Goal: Entertainment & Leisure: Consume media (video, audio)

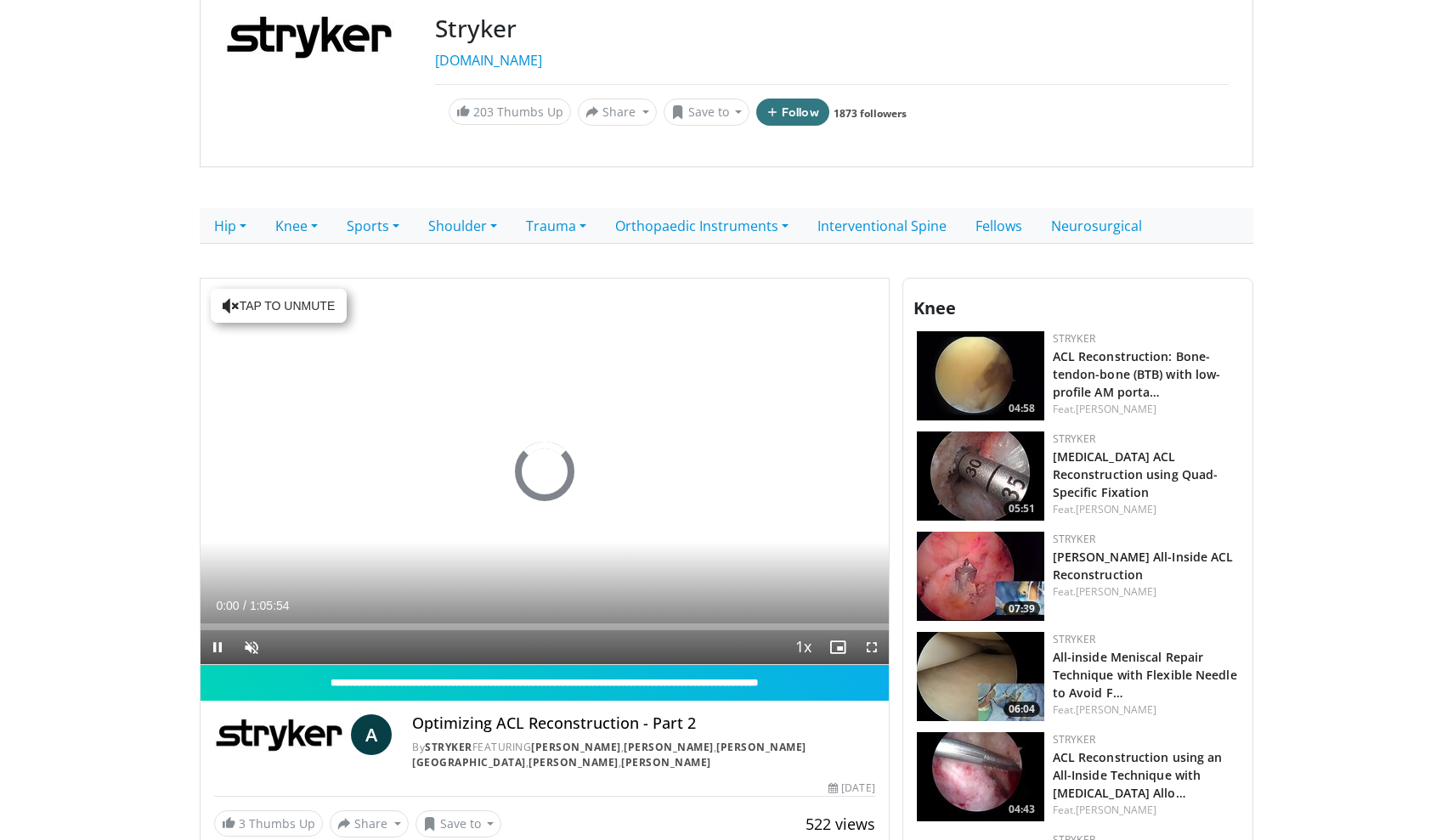
scroll to position [220, 0]
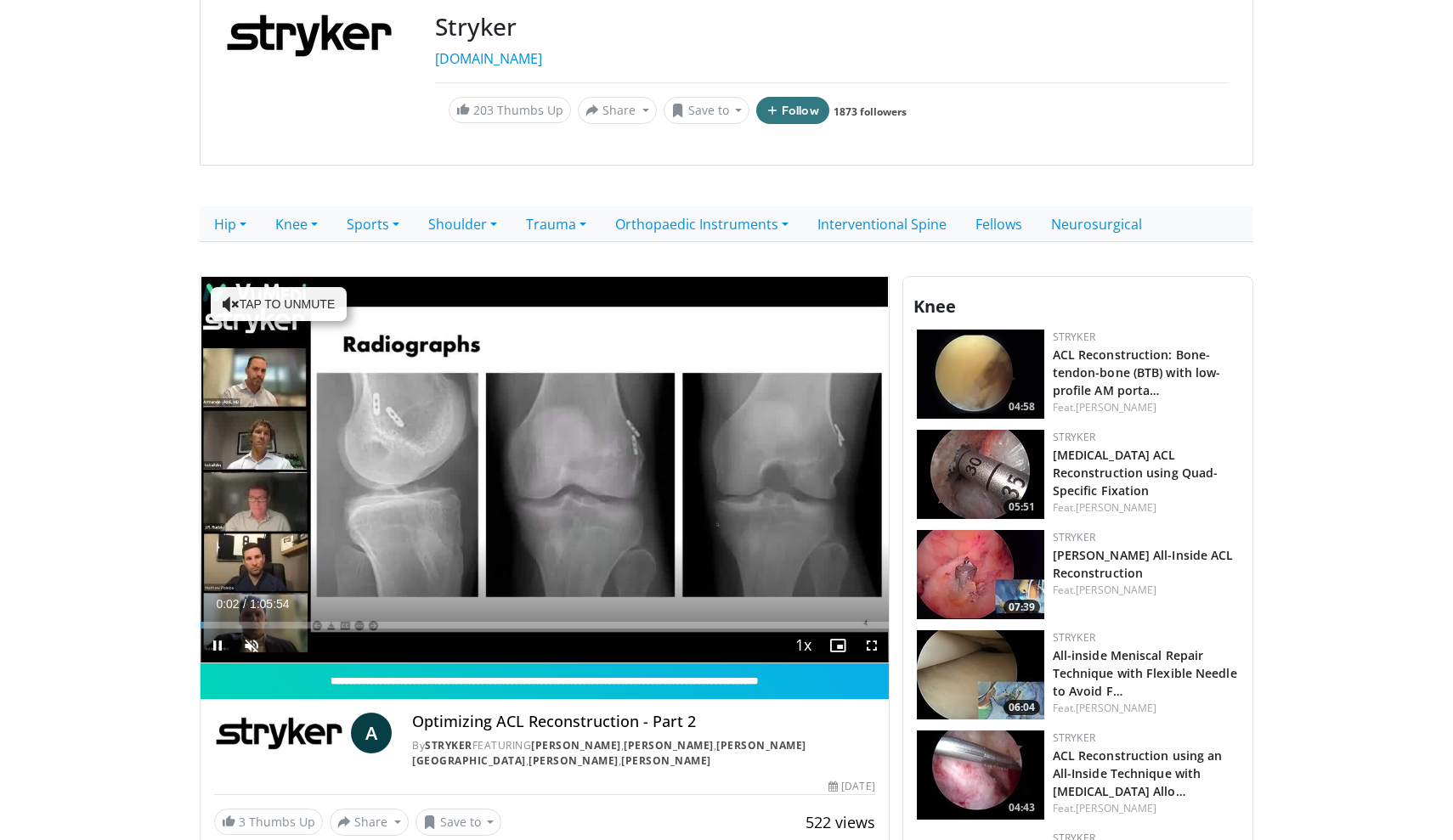
click at [869, 644] on span "Video Player" at bounding box center [871, 645] width 34 height 34
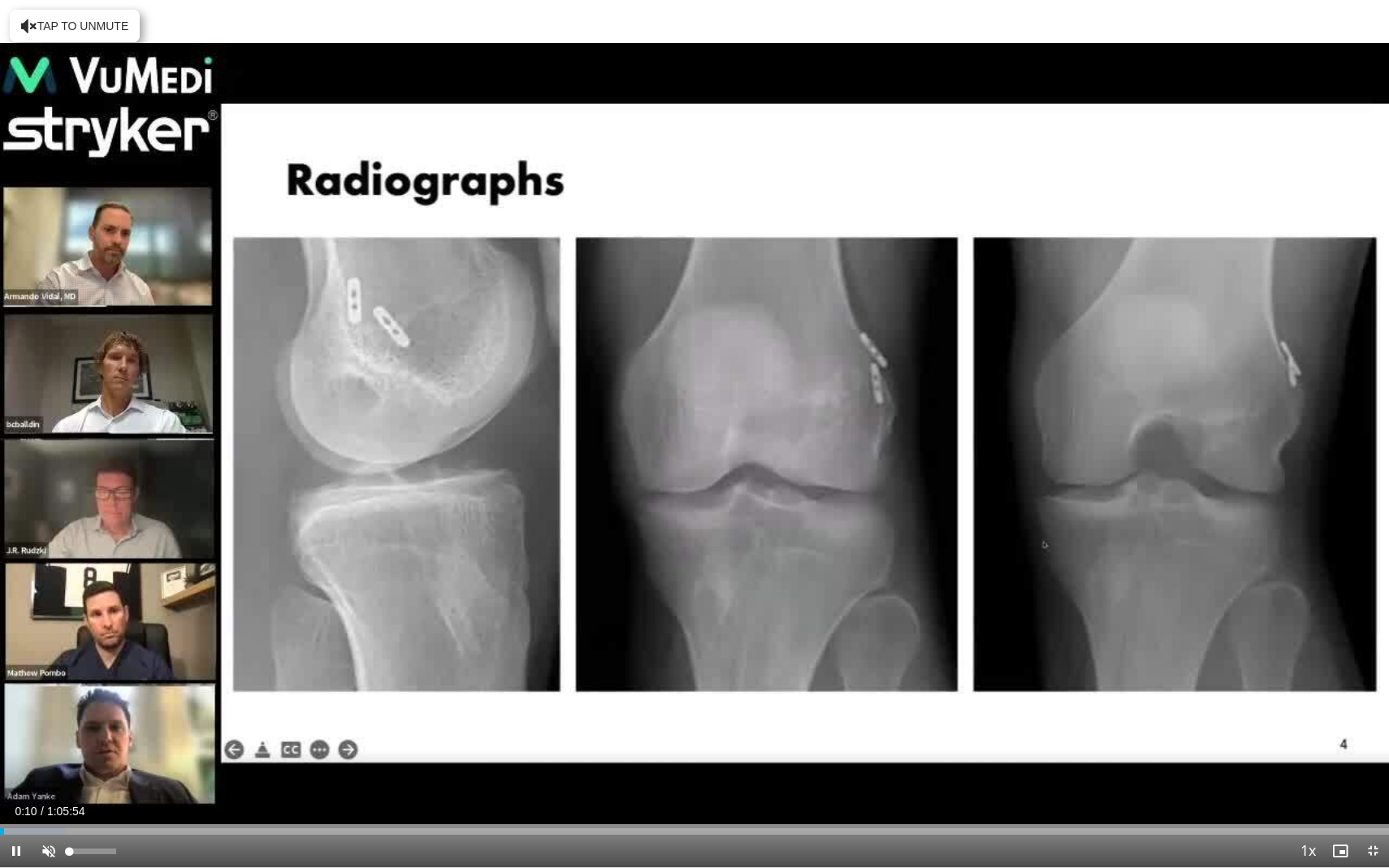
click at [56, 802] on span "Video Player" at bounding box center [48, 851] width 32 height 32
click at [182, 802] on div "Loaded : 11.38% 0:00:26 0:08:38" at bounding box center [694, 827] width 1389 height 16
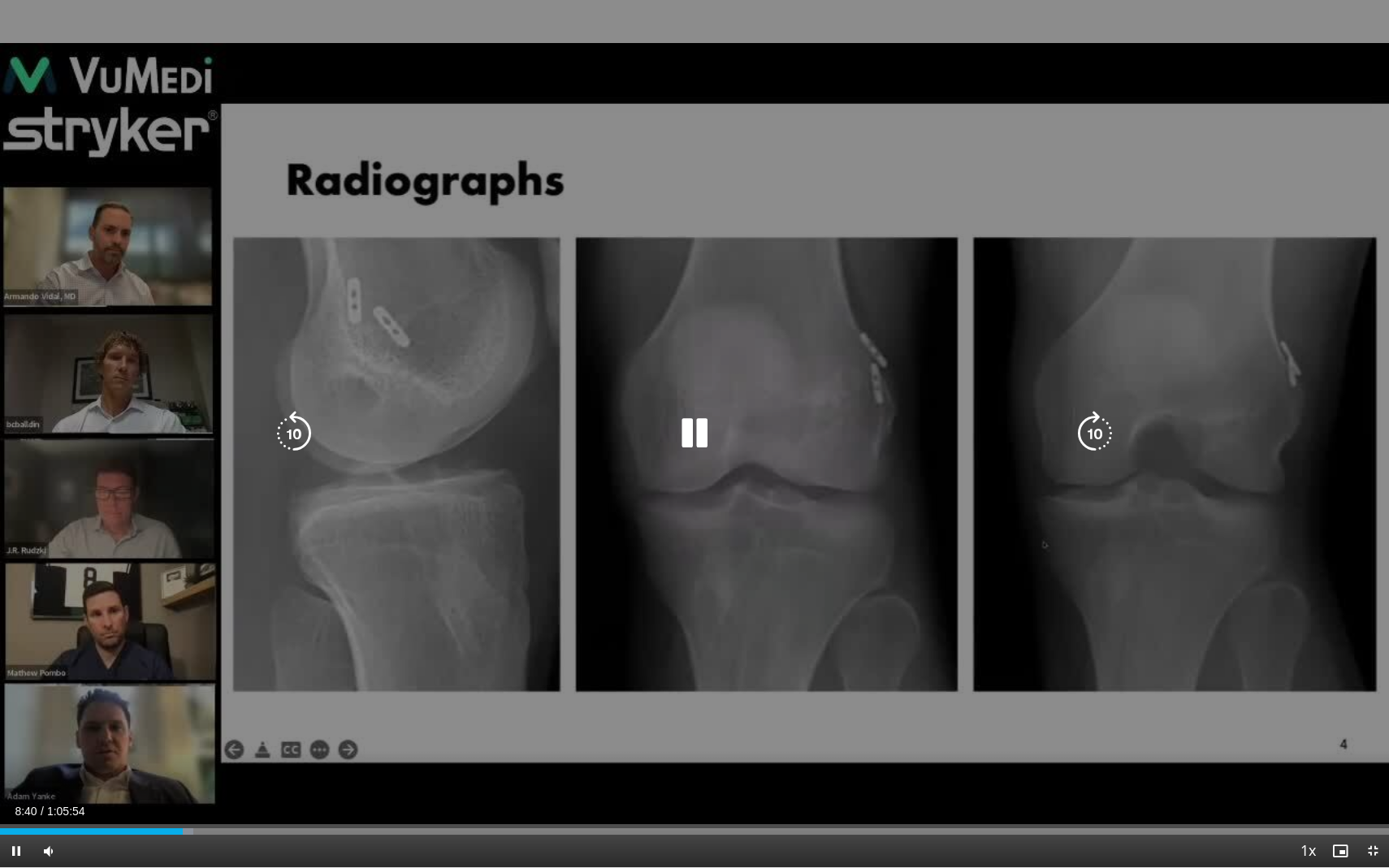
click at [704, 428] on icon "Video Player" at bounding box center [694, 433] width 46 height 46
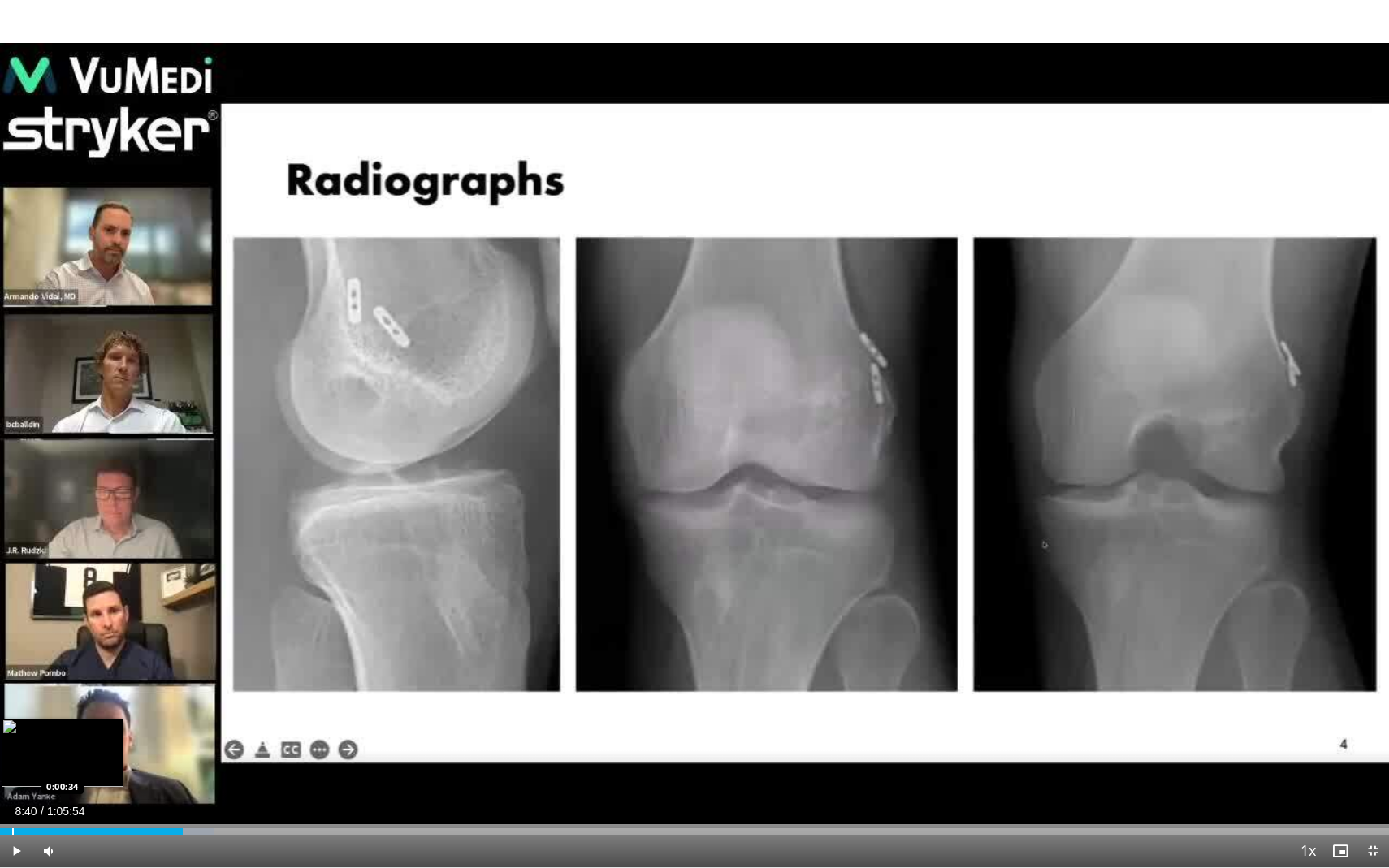
click at [12, 802] on div "Progress Bar" at bounding box center [13, 831] width 2 height 7
click at [12, 802] on span "Video Player" at bounding box center [16, 851] width 32 height 32
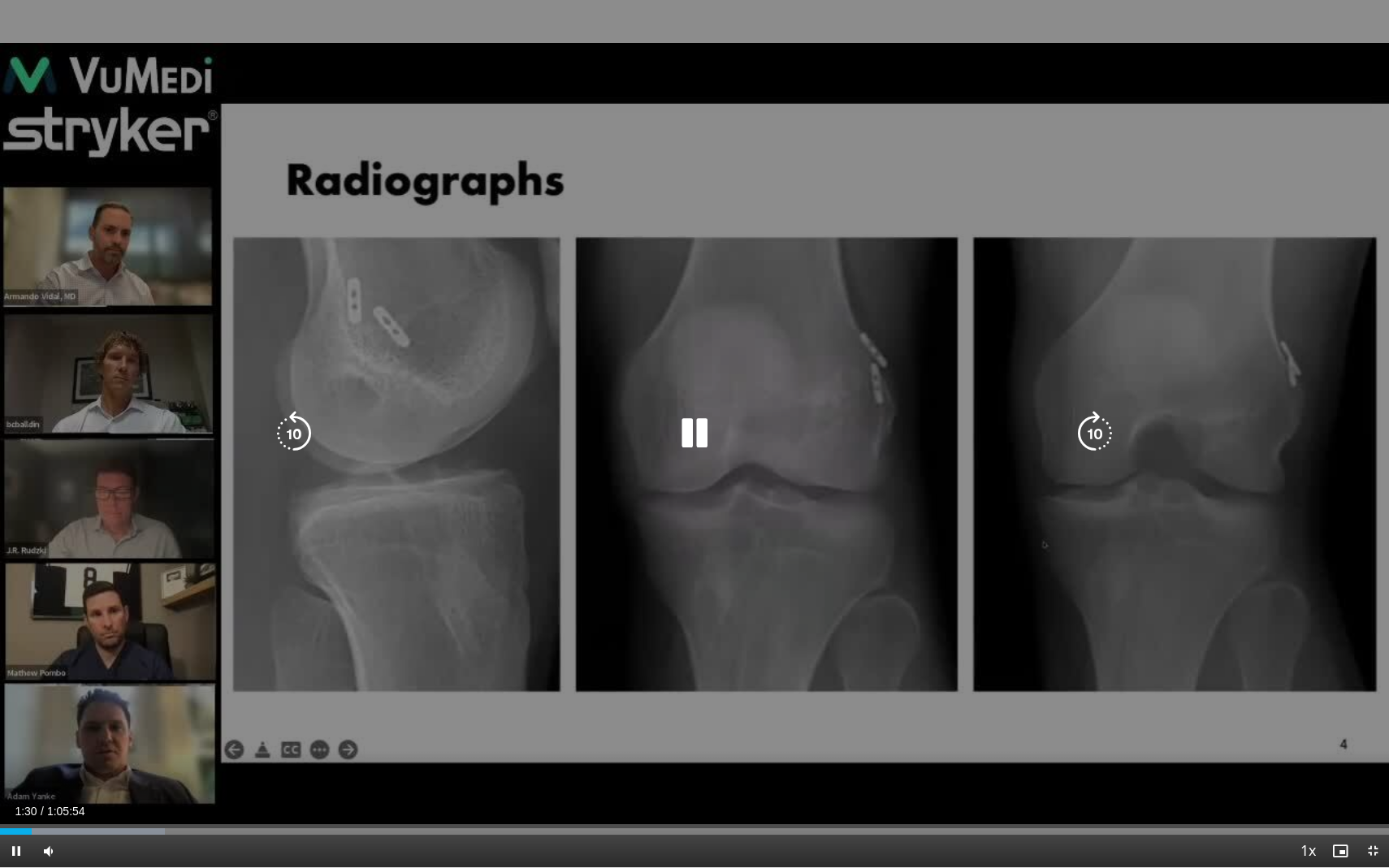
click at [699, 439] on icon "Video Player" at bounding box center [694, 433] width 46 height 46
click at [694, 428] on icon "Video Player" at bounding box center [694, 433] width 46 height 46
click at [291, 416] on icon "Video Player" at bounding box center [294, 433] width 46 height 46
click at [291, 422] on icon "Video Player" at bounding box center [294, 433] width 46 height 46
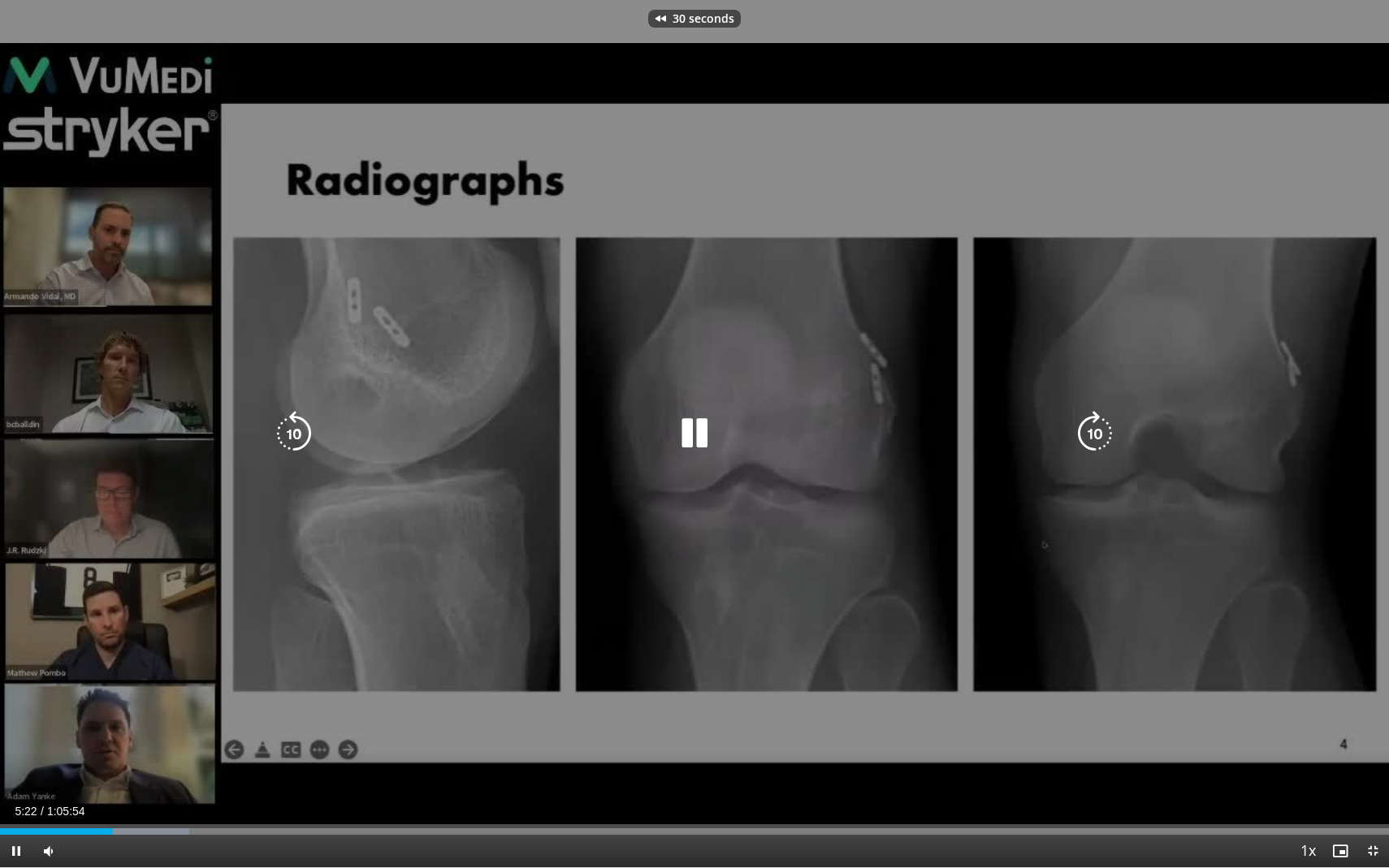
click at [291, 422] on icon "Video Player" at bounding box center [294, 433] width 46 height 46
click at [285, 406] on div "70 seconds Tap to unmute" at bounding box center [694, 433] width 1389 height 867
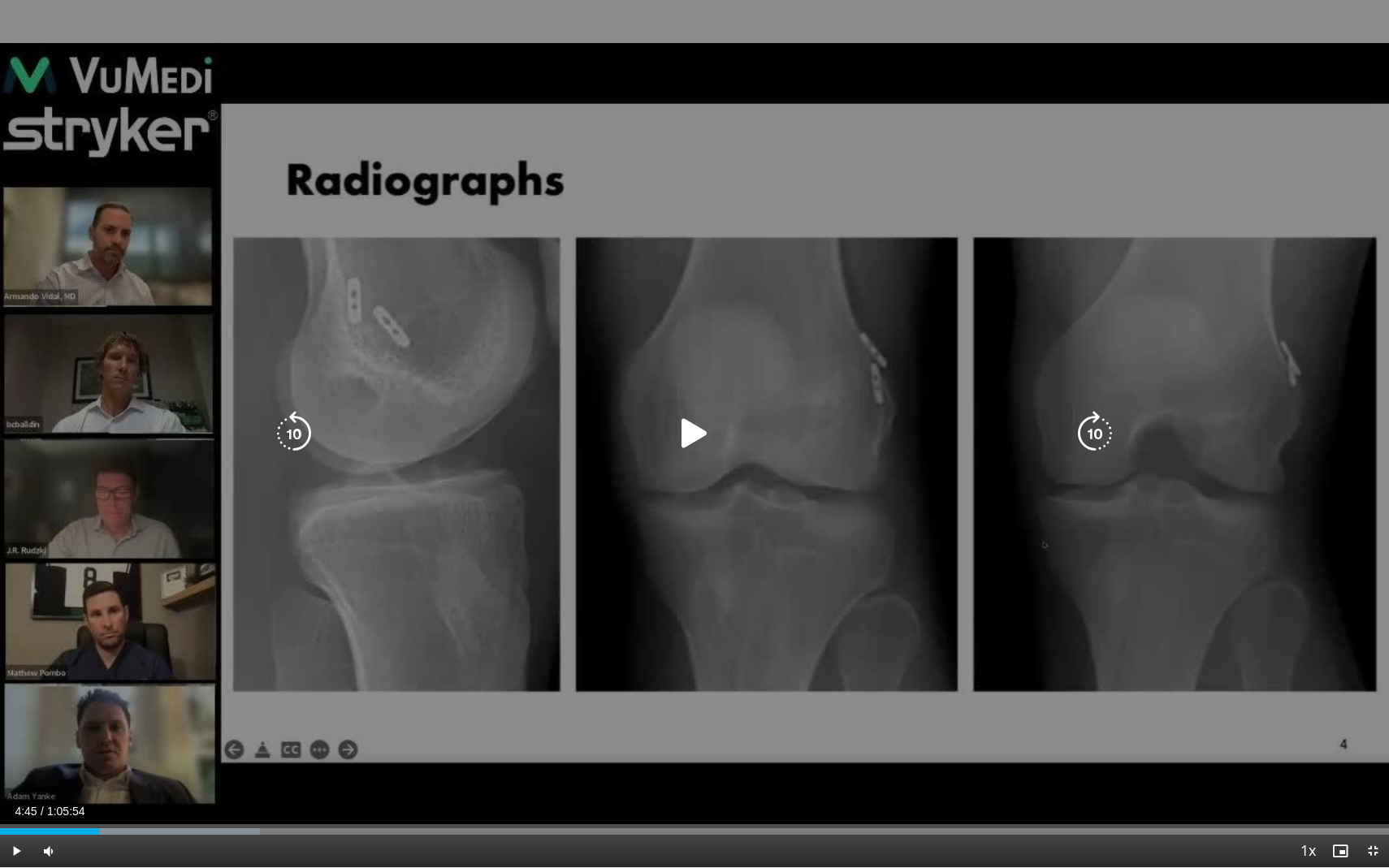
click at [285, 424] on icon "Video Player" at bounding box center [294, 433] width 46 height 46
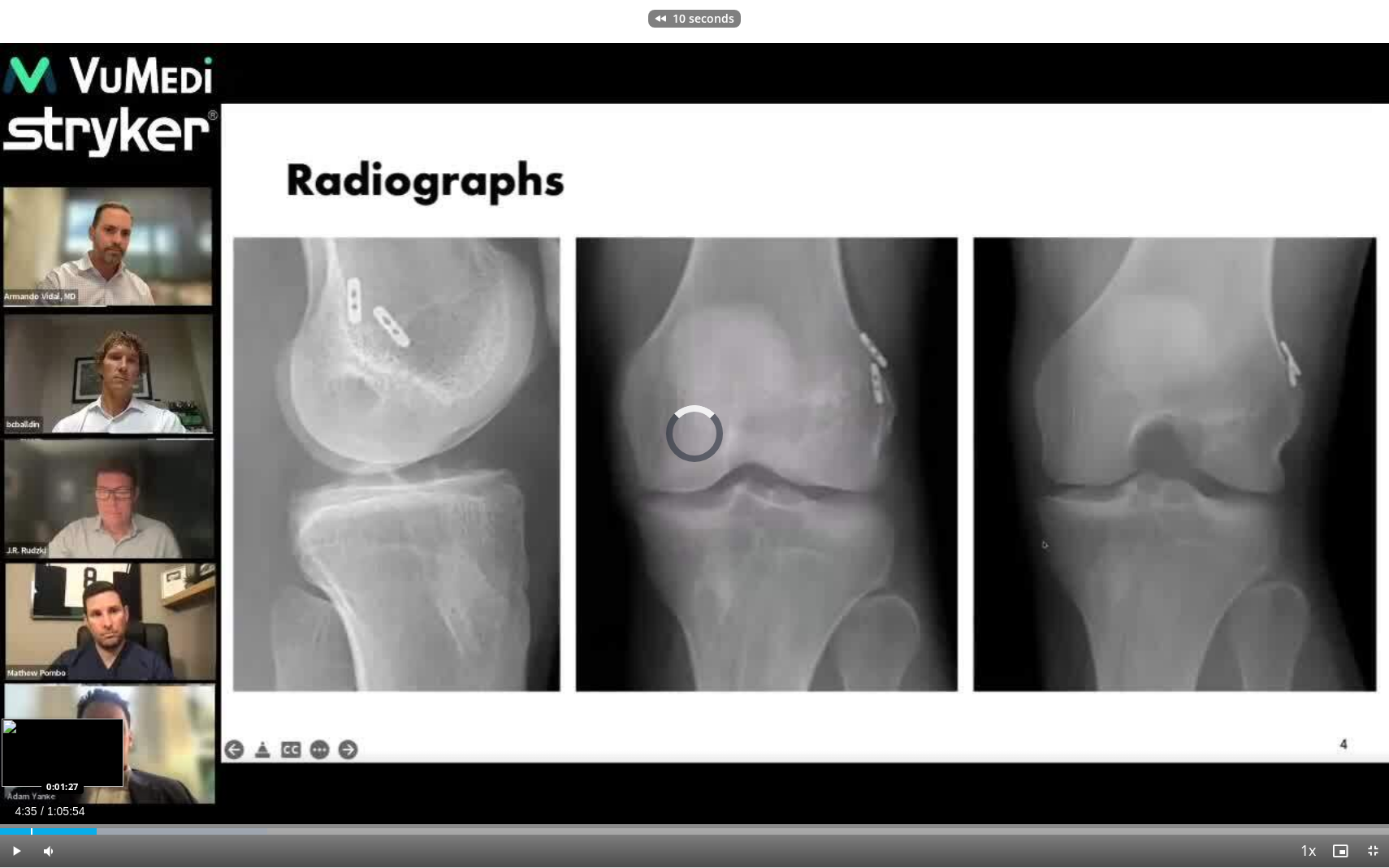
click at [31, 802] on div "Loaded : 19.22% 0:04:35 0:01:27" at bounding box center [694, 827] width 1389 height 16
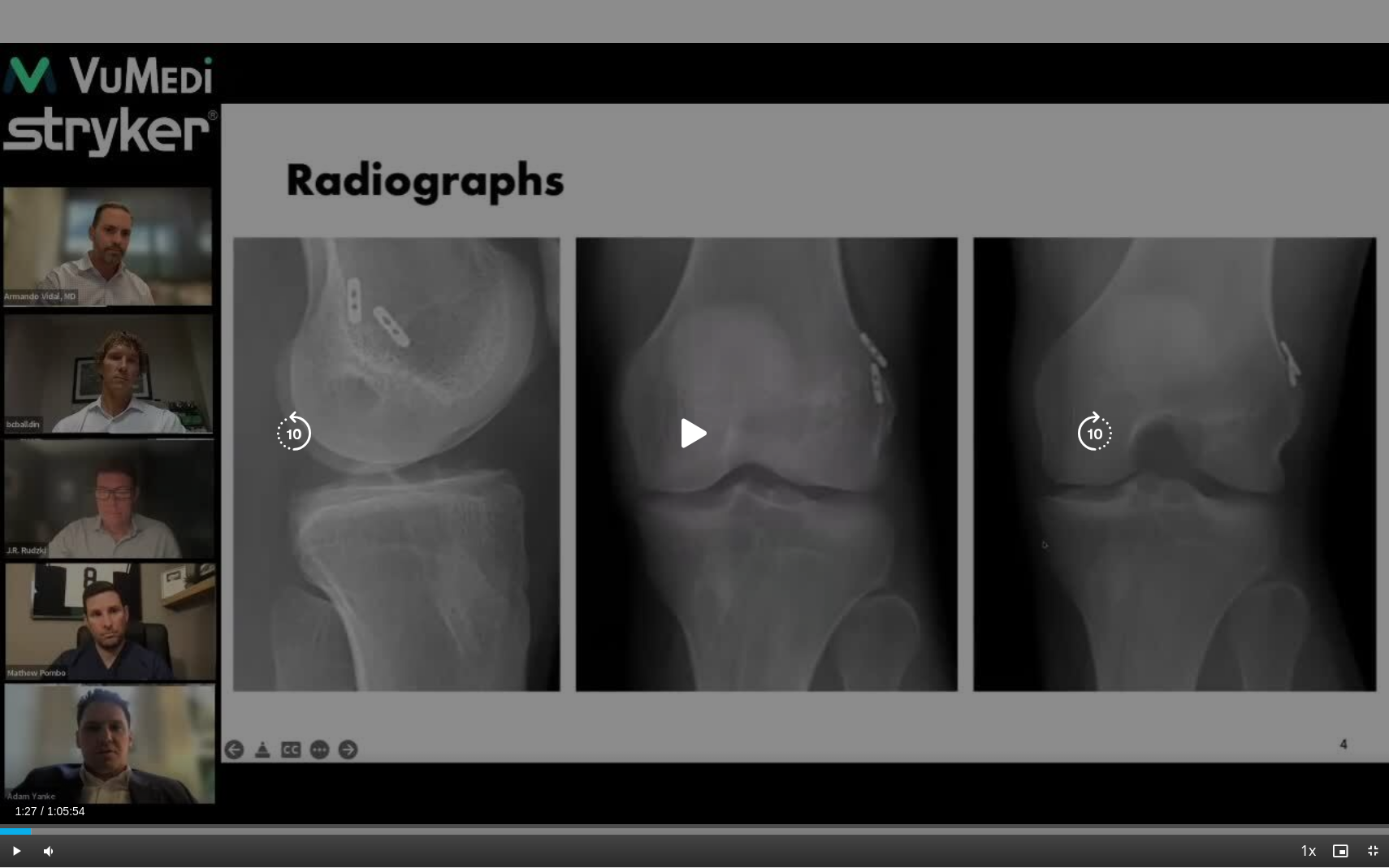
click at [703, 429] on icon "Video Player" at bounding box center [694, 433] width 46 height 46
click at [694, 418] on icon "Video Player" at bounding box center [694, 433] width 46 height 46
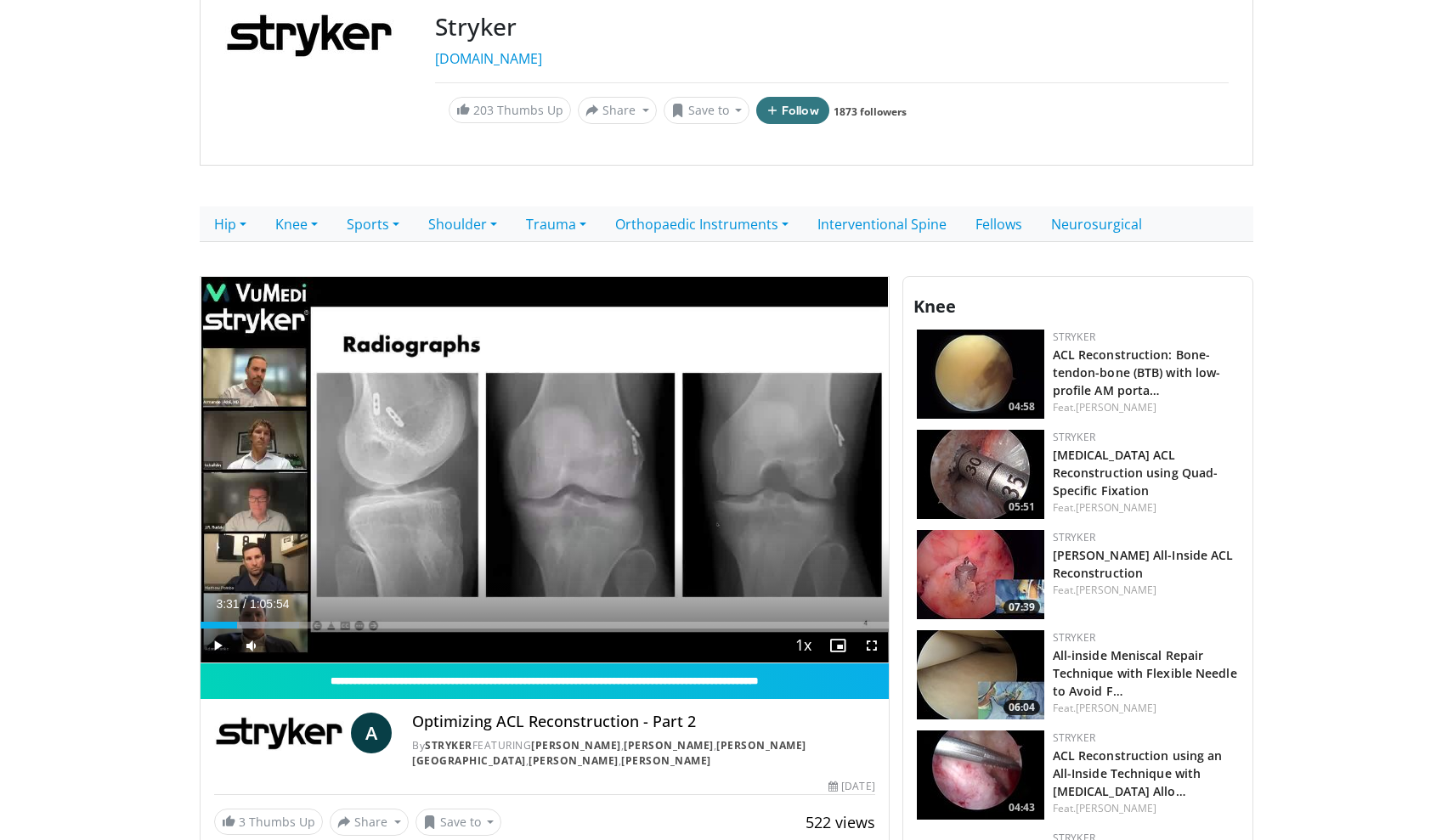
click at [844, 648] on span "Video Player" at bounding box center [837, 645] width 34 height 34
click at [871, 648] on span "Video Player" at bounding box center [871, 645] width 34 height 34
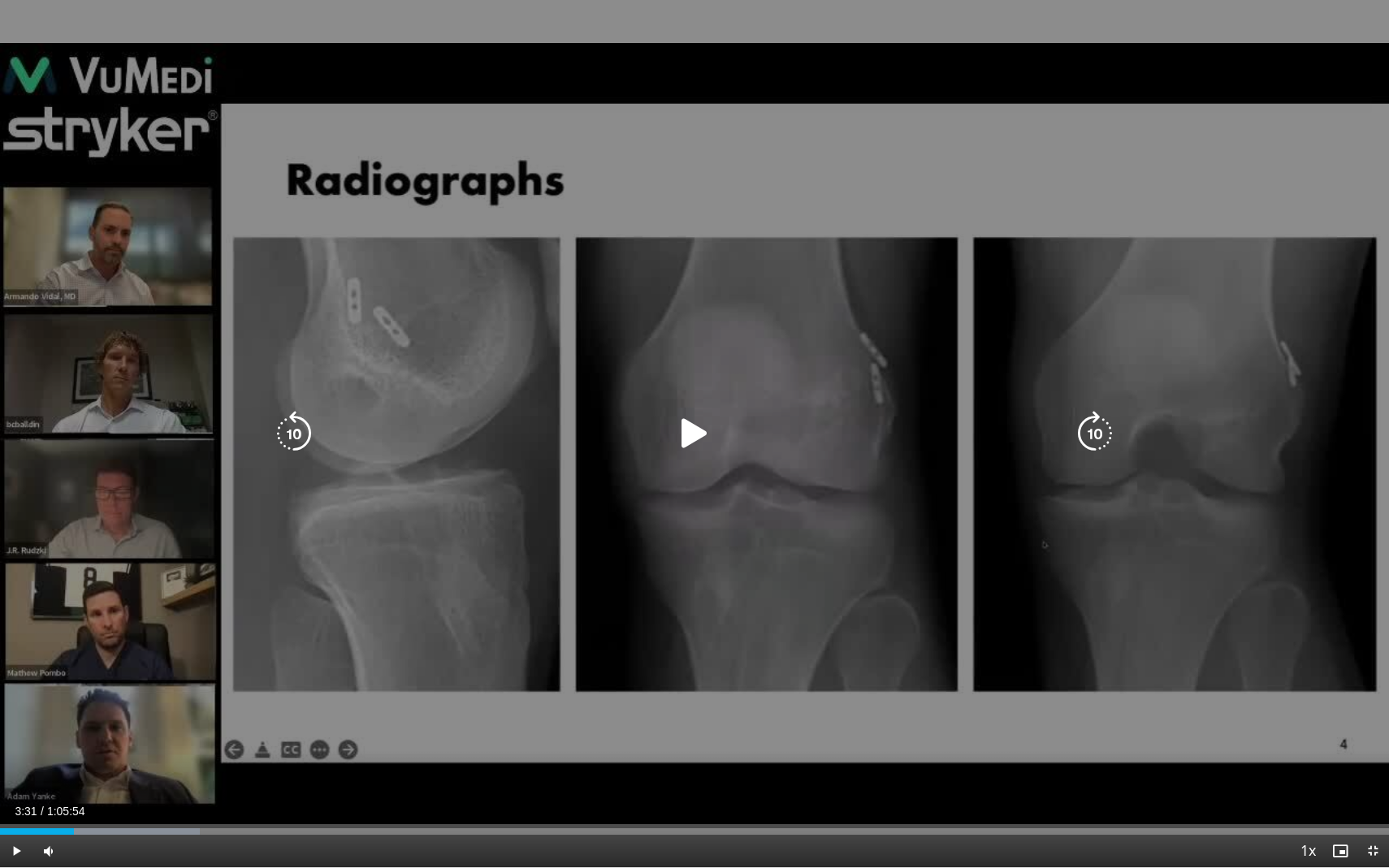
click at [671, 425] on icon "Video Player" at bounding box center [694, 433] width 46 height 46
click at [714, 472] on div "10 seconds Tap to unmute" at bounding box center [694, 433] width 1389 height 867
